Goal: Find specific page/section: Find specific page/section

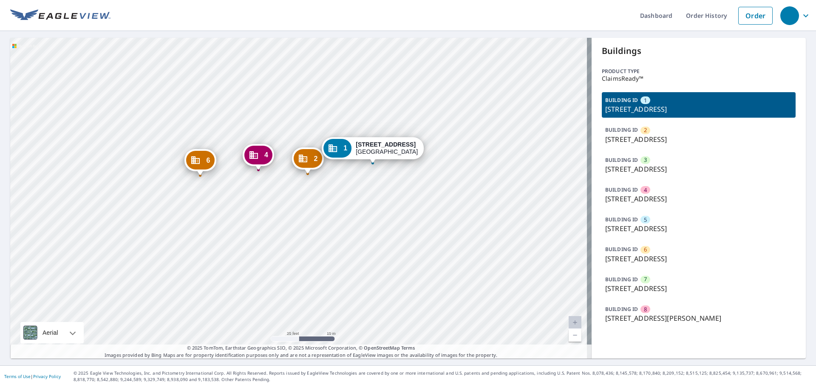
drag, startPoint x: 304, startPoint y: 204, endPoint x: 305, endPoint y: 233, distance: 29.8
click at [305, 233] on div "2 [STREET_ADDRESS] 3 [STREET_ADDRESS] [GEOGRAPHIC_DATA][STREET_ADDRESS] 5 [STRE…" at bounding box center [300, 198] width 581 height 321
click at [613, 138] on p "[STREET_ADDRESS]" at bounding box center [698, 139] width 187 height 10
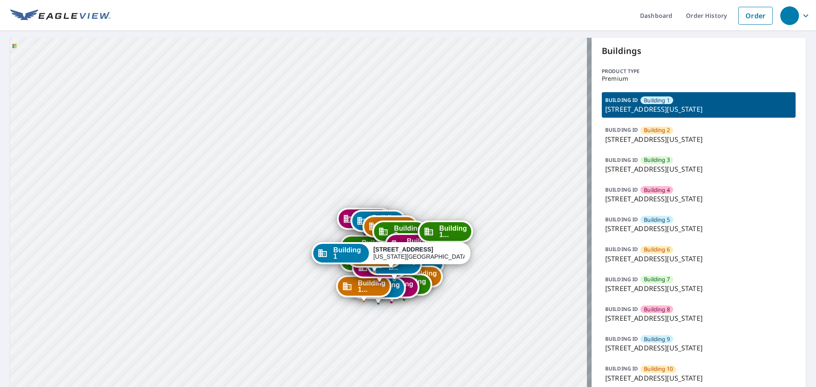
drag, startPoint x: 371, startPoint y: 314, endPoint x: 398, endPoint y: 176, distance: 140.3
click at [398, 176] on div "Building [GEOGRAPHIC_DATA][STREET_ADDRESS][US_STATE] [GEOGRAPHIC_DATA][STREET_A…" at bounding box center [300, 350] width 581 height 624
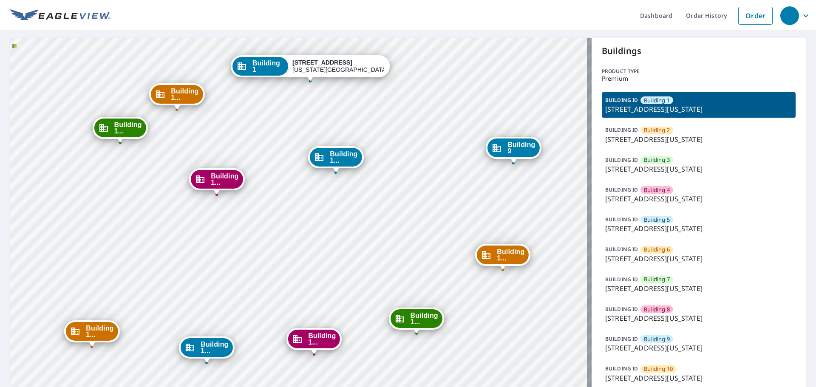
drag, startPoint x: 399, startPoint y: 233, endPoint x: 365, endPoint y: 314, distance: 88.0
click at [365, 314] on div "Building [GEOGRAPHIC_DATA][STREET_ADDRESS][US_STATE] [GEOGRAPHIC_DATA][STREET_A…" at bounding box center [300, 350] width 581 height 624
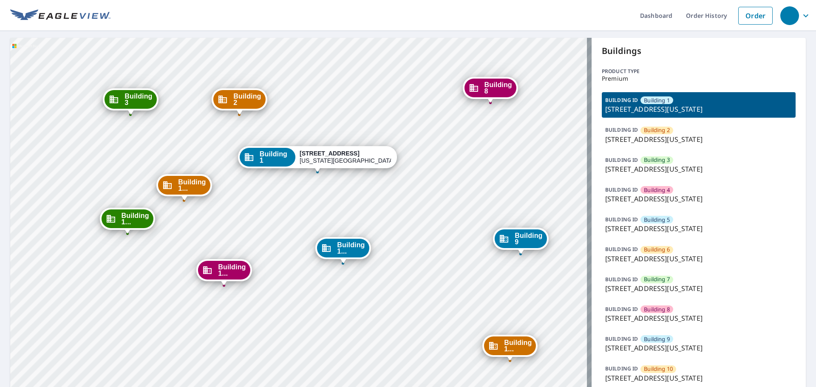
drag, startPoint x: 385, startPoint y: 268, endPoint x: 399, endPoint y: 362, distance: 95.0
click at [399, 362] on div "Building [GEOGRAPHIC_DATA][STREET_ADDRESS][US_STATE] [GEOGRAPHIC_DATA][STREET_A…" at bounding box center [300, 350] width 581 height 624
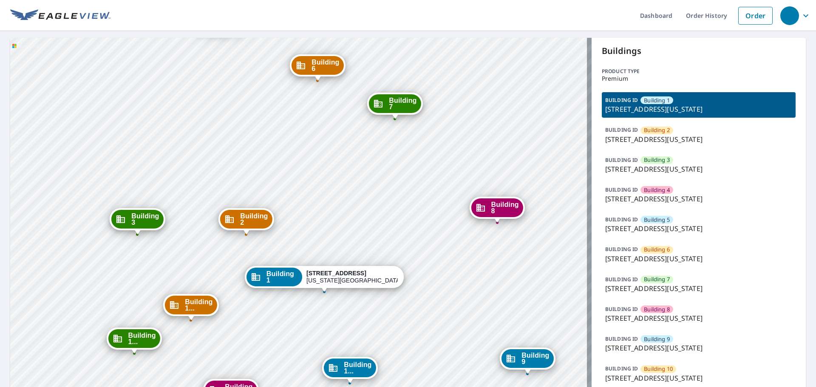
drag, startPoint x: 439, startPoint y: 266, endPoint x: 441, endPoint y: 356, distance: 90.1
click at [444, 372] on div "Building [GEOGRAPHIC_DATA][STREET_ADDRESS][US_STATE] [GEOGRAPHIC_DATA][STREET_A…" at bounding box center [300, 350] width 581 height 624
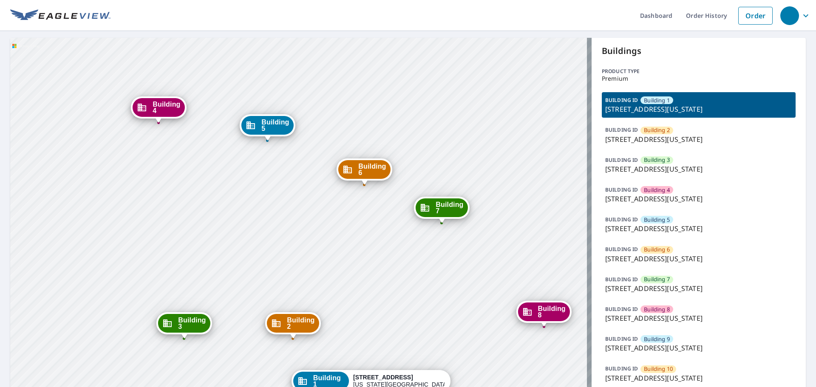
drag, startPoint x: 423, startPoint y: 280, endPoint x: 490, endPoint y: 403, distance: 140.3
click at [490, 387] on html "Dashboard Order History Order Building [GEOGRAPHIC_DATA][STREET_ADDRESS][US_STA…" at bounding box center [408, 193] width 816 height 387
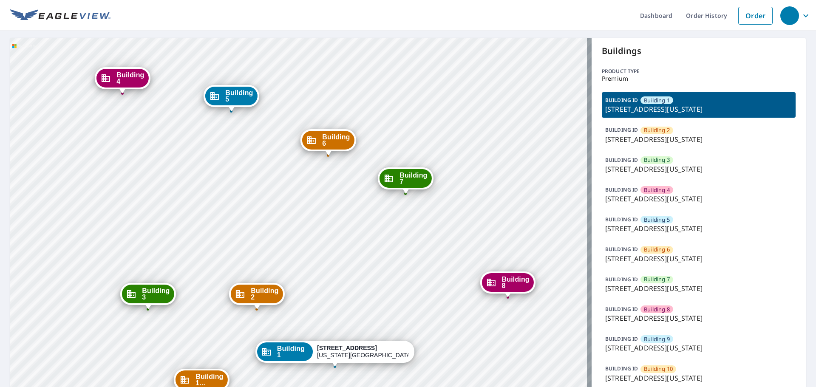
drag, startPoint x: 427, startPoint y: 342, endPoint x: 509, endPoint y: 400, distance: 101.2
click at [509, 387] on html "Dashboard Order History Order Building [GEOGRAPHIC_DATA][STREET_ADDRESS][US_STA…" at bounding box center [408, 193] width 816 height 387
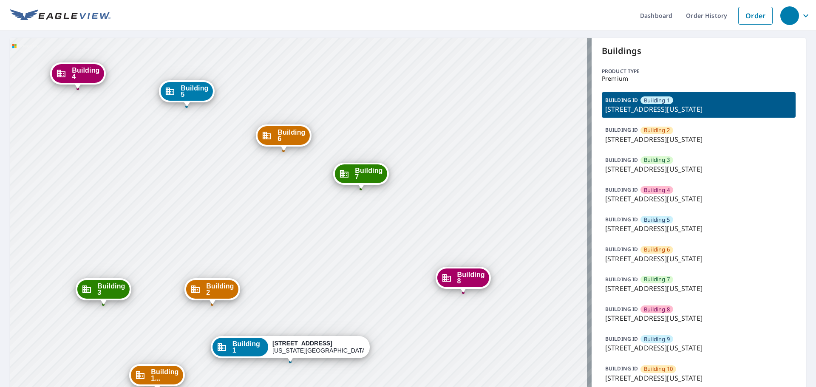
drag, startPoint x: 373, startPoint y: 329, endPoint x: 397, endPoint y: 348, distance: 31.2
click at [397, 348] on div "Building [GEOGRAPHIC_DATA][STREET_ADDRESS][US_STATE] [GEOGRAPHIC_DATA][STREET_A…" at bounding box center [300, 350] width 581 height 624
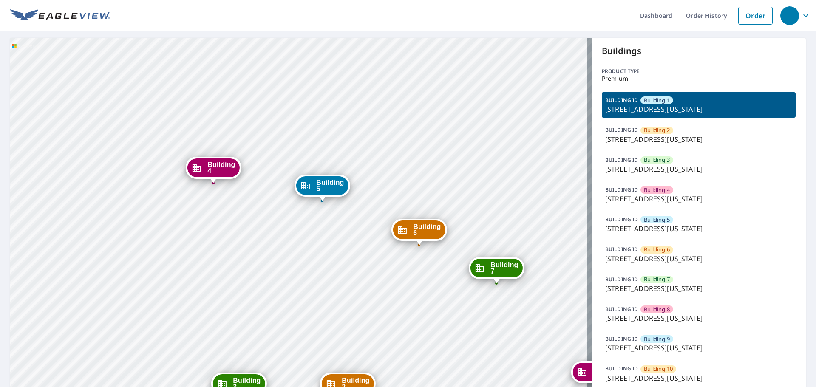
drag, startPoint x: 244, startPoint y: 266, endPoint x: 372, endPoint y: 354, distance: 155.1
click at [372, 354] on div "Building [GEOGRAPHIC_DATA][STREET_ADDRESS][US_STATE] [GEOGRAPHIC_DATA][STREET_A…" at bounding box center [300, 350] width 581 height 624
